Goal: Task Accomplishment & Management: Manage account settings

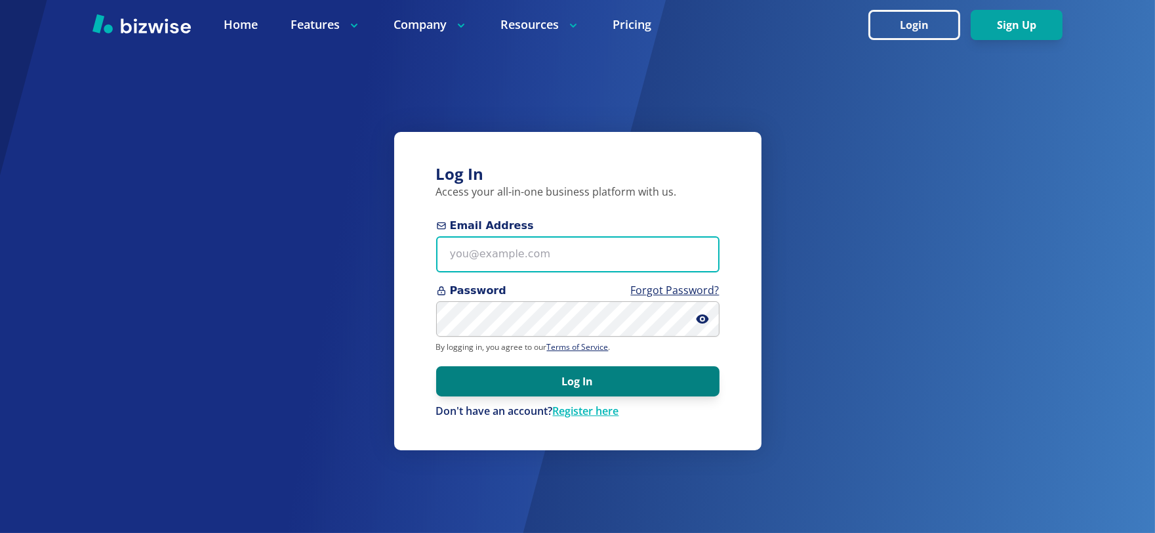
type input "[EMAIL_ADDRESS][DOMAIN_NAME]"
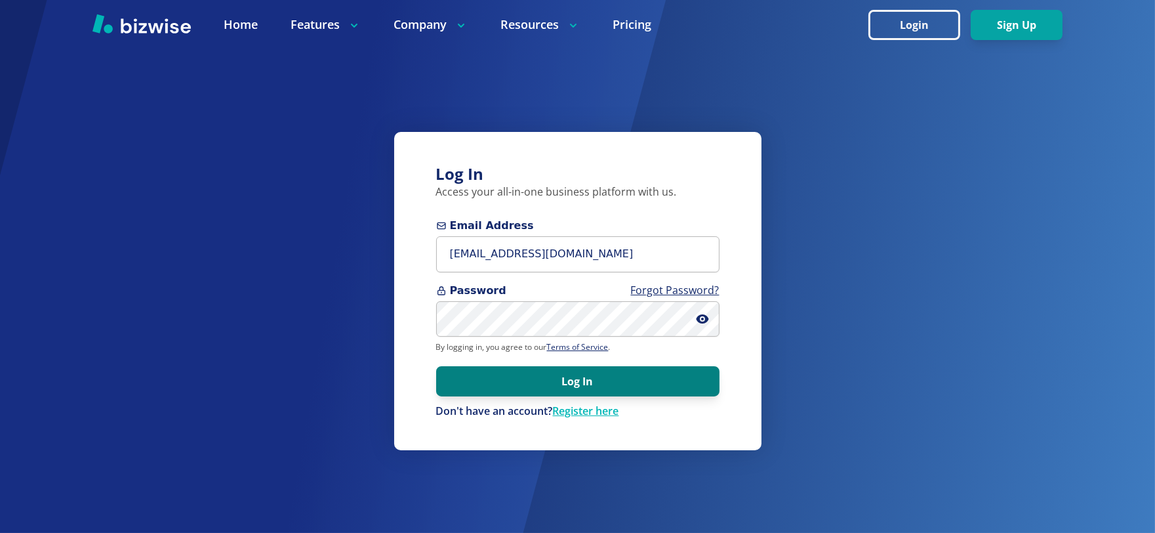
click at [560, 379] on button "Log In" at bounding box center [577, 381] width 283 height 30
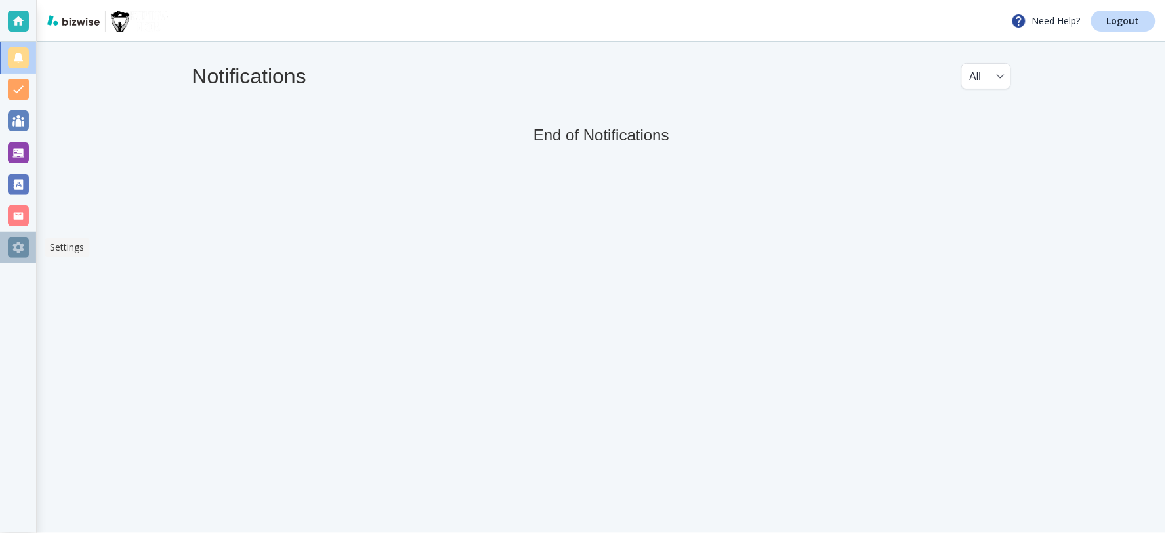
click at [18, 245] on div at bounding box center [18, 247] width 21 height 21
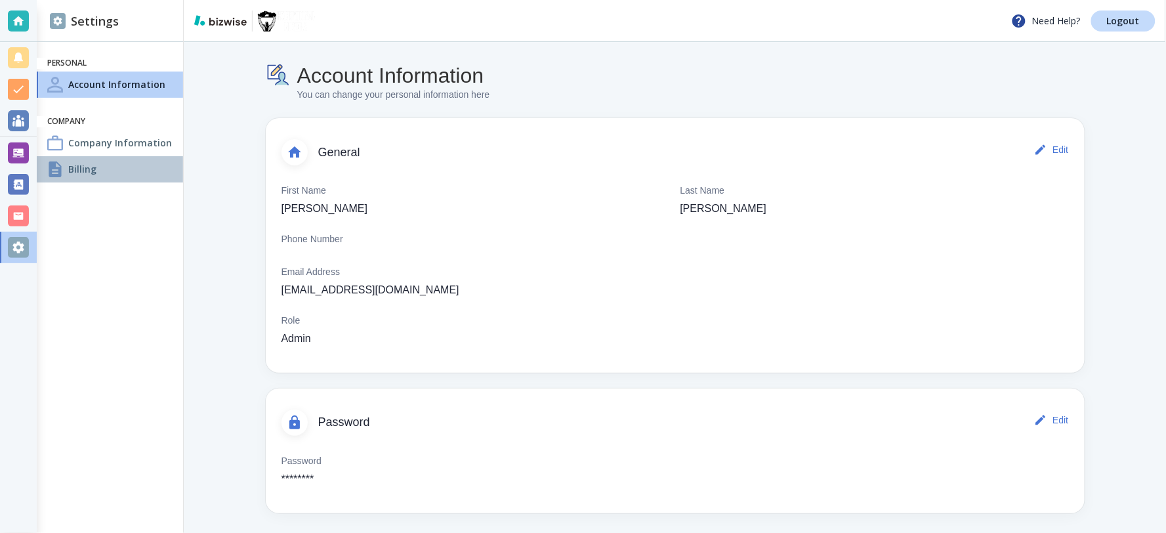
click at [75, 166] on h4 "Billing" at bounding box center [82, 169] width 28 height 14
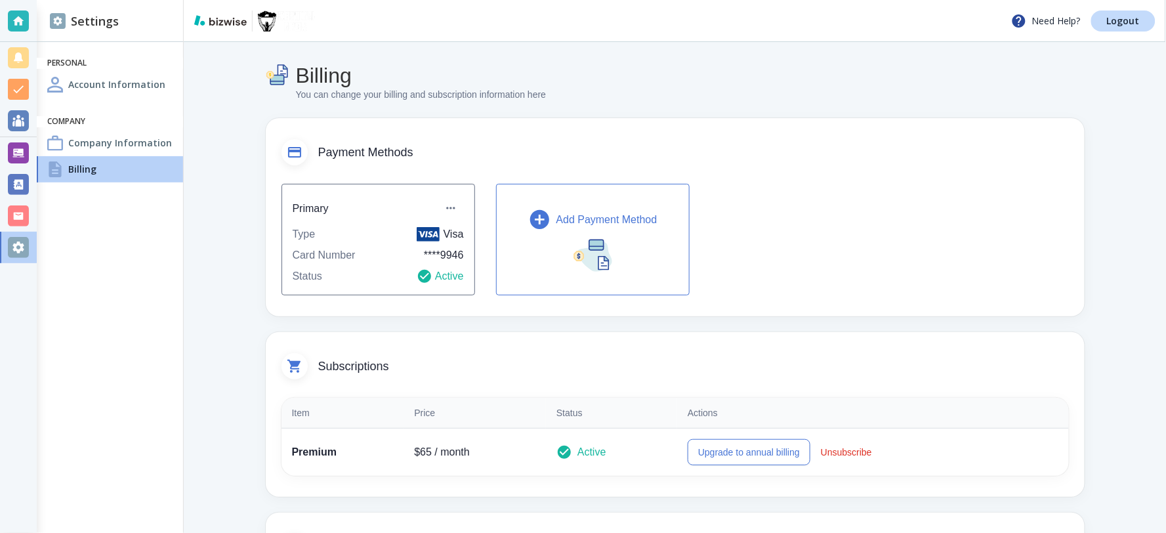
click at [390, 230] on div "Type Visa" at bounding box center [378, 234] width 171 height 16
click at [450, 211] on icon "button" at bounding box center [450, 207] width 13 height 13
click at [457, 231] on li "Edit payment method" at bounding box center [493, 237] width 110 height 21
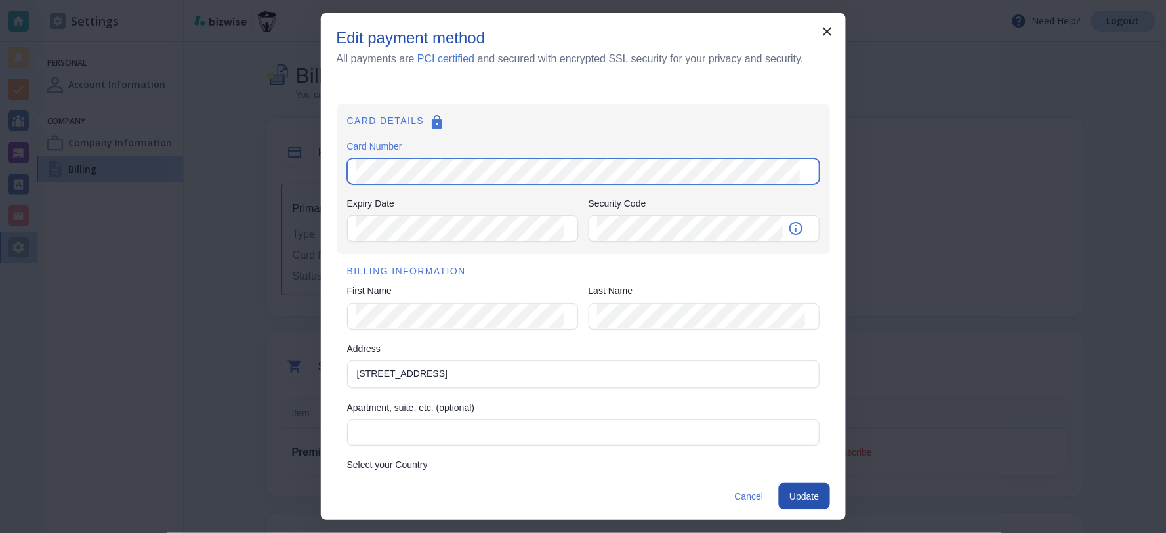
click at [345, 180] on div "CARD DETAILS Card Number Card Number Expiry Date Expiry Date Security Code Secu…" at bounding box center [583, 179] width 493 height 150
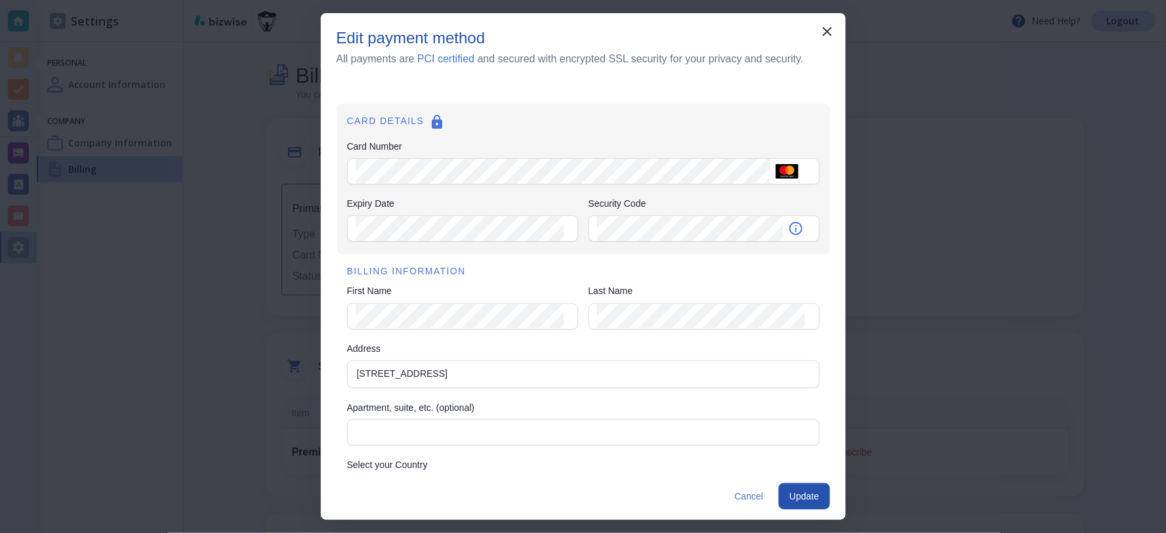
click at [814, 497] on button "Update" at bounding box center [804, 496] width 51 height 26
click at [280, 234] on div "Edit payment method All payments are PCI certified and secured with encrypted S…" at bounding box center [583, 266] width 1166 height 533
click at [483, 226] on div "Expiry Date Expiry Date Security Code Security Code" at bounding box center [583, 220] width 472 height 47
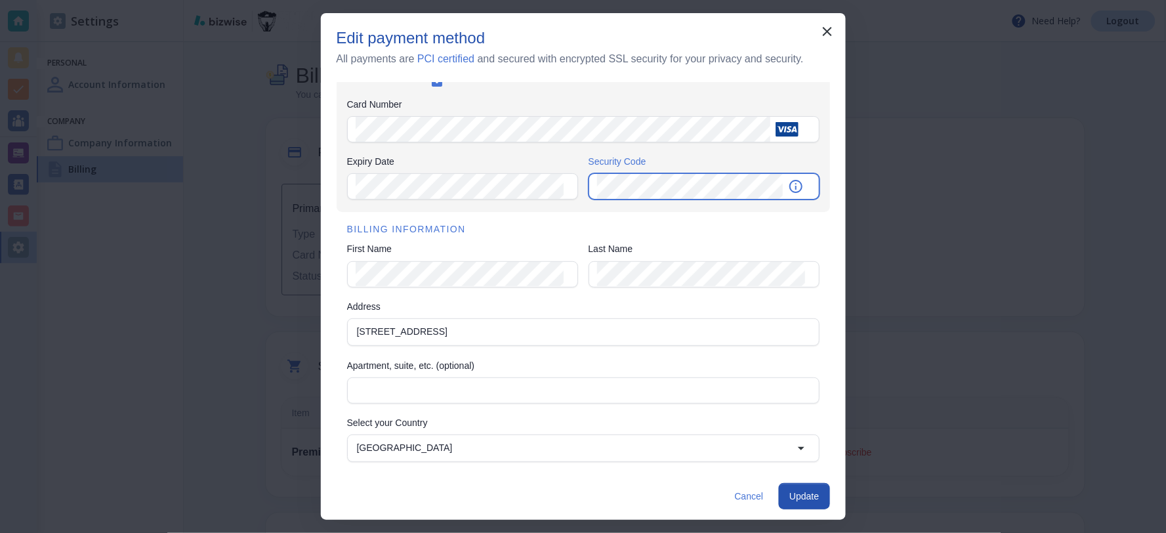
scroll to position [106, 0]
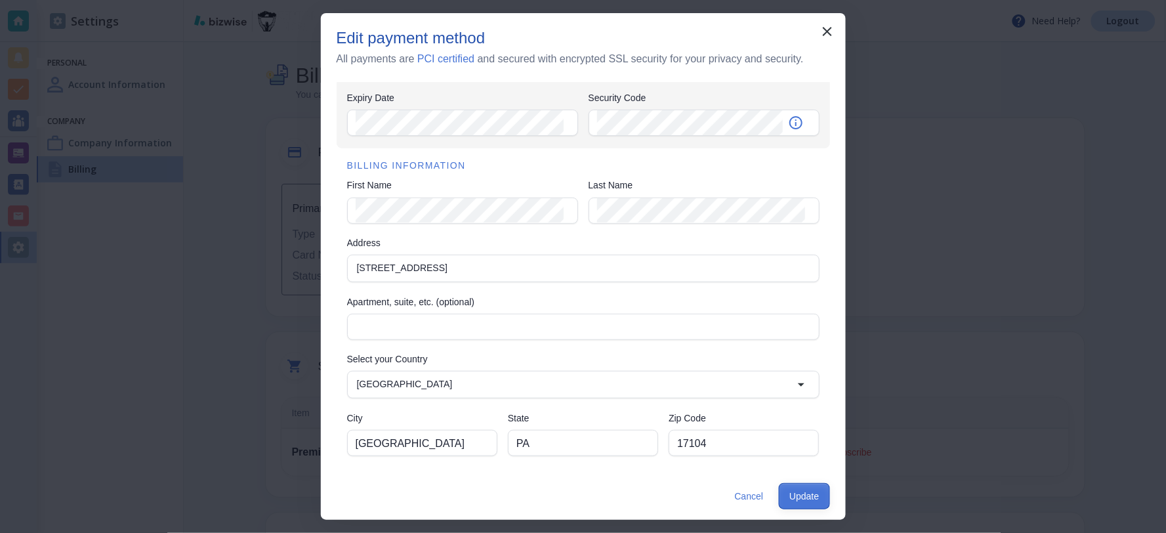
click at [804, 493] on button "Update" at bounding box center [804, 496] width 51 height 26
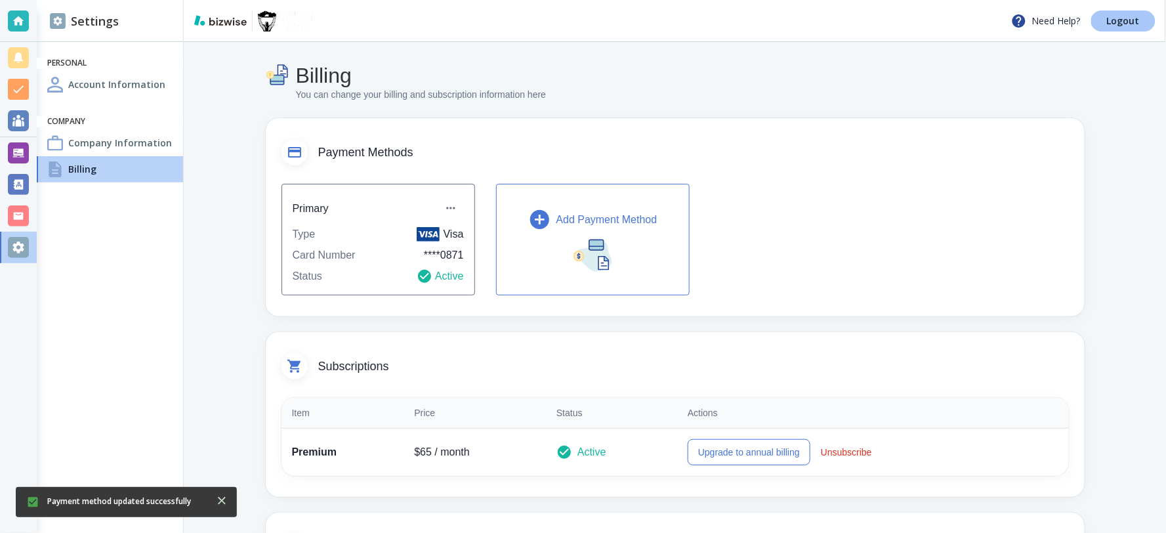
click at [1132, 20] on p "Logout" at bounding box center [1123, 20] width 33 height 9
